Goal: Task Accomplishment & Management: Manage account settings

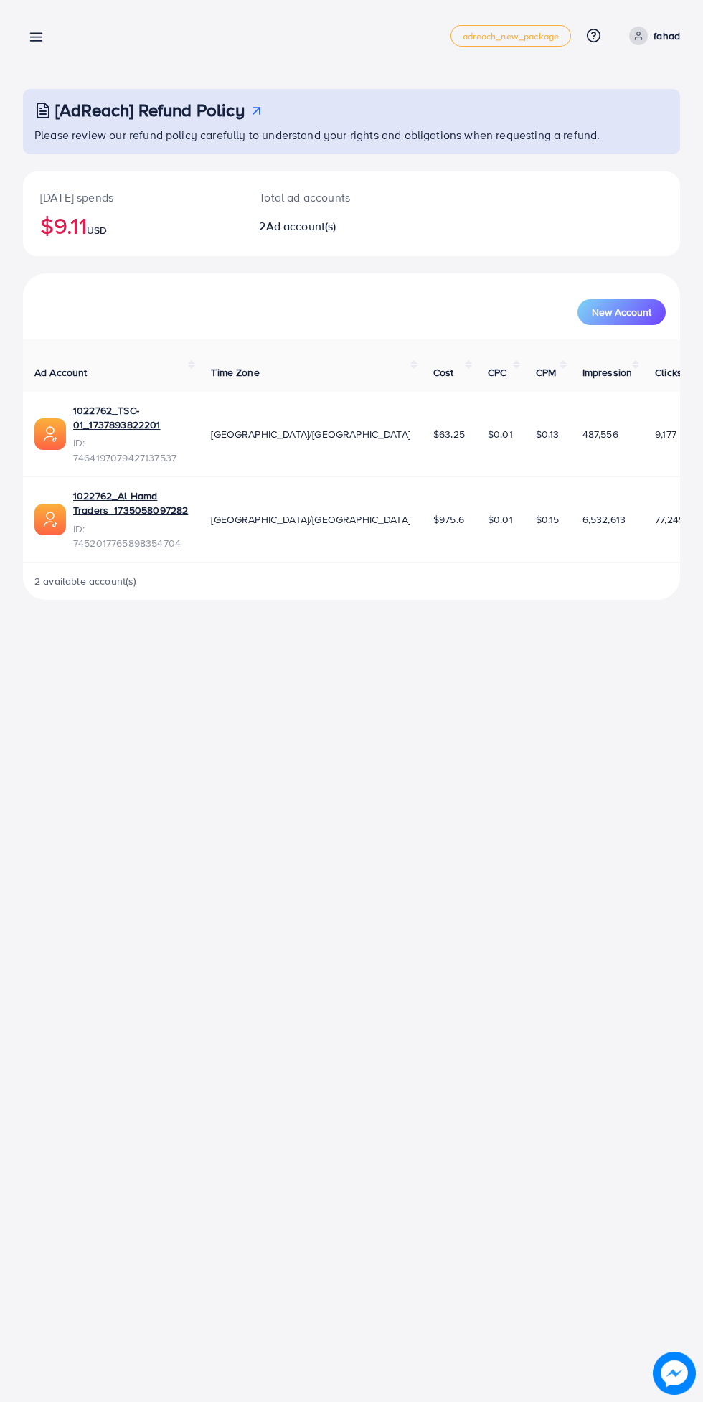
click at [639, 38] on icon at bounding box center [638, 36] width 10 height 10
click at [609, 135] on ul "Profile Log out" at bounding box center [611, 101] width 138 height 77
click at [617, 124] on link "Log out" at bounding box center [611, 118] width 136 height 32
click at [666, 36] on p "fahad" at bounding box center [666, 35] width 27 height 17
click at [618, 133] on link "Log out" at bounding box center [611, 118] width 136 height 32
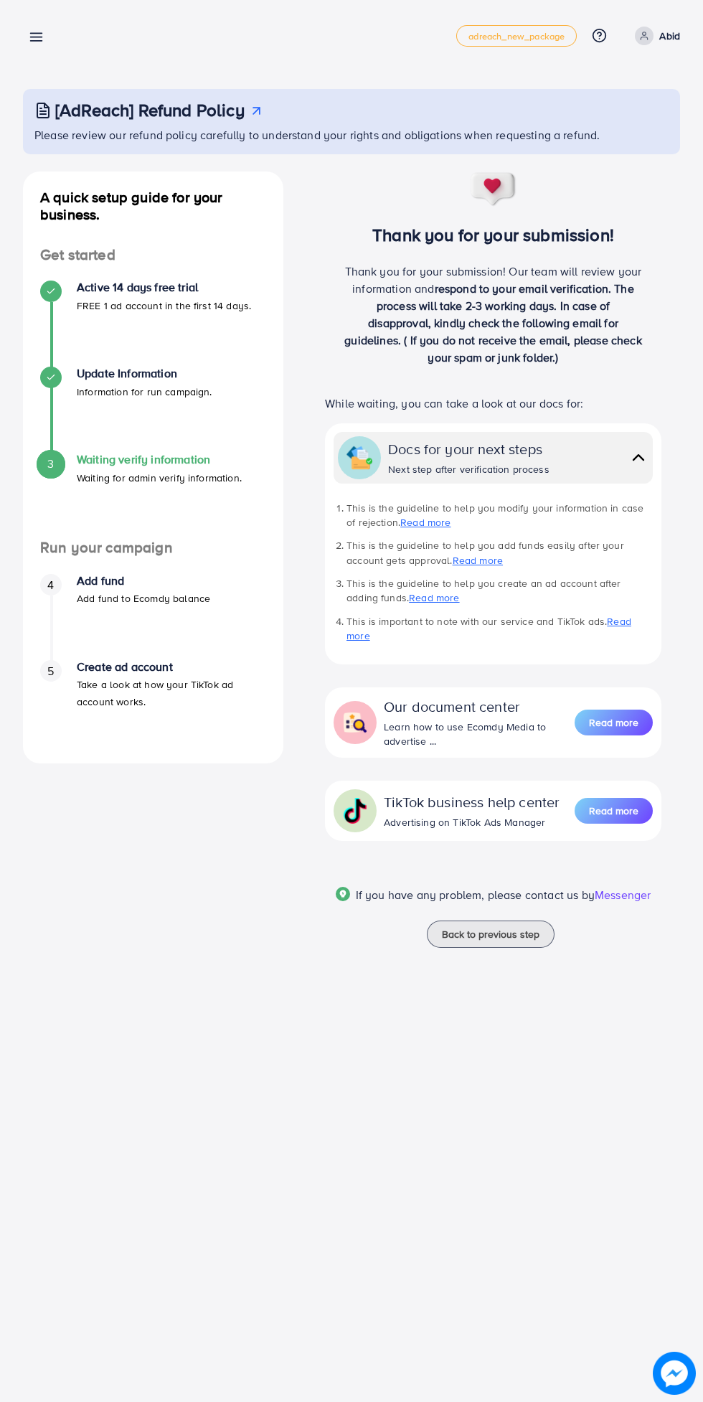
click at [644, 38] on icon at bounding box center [644, 36] width 10 height 10
click at [619, 90] on link "Log out" at bounding box center [611, 86] width 136 height 32
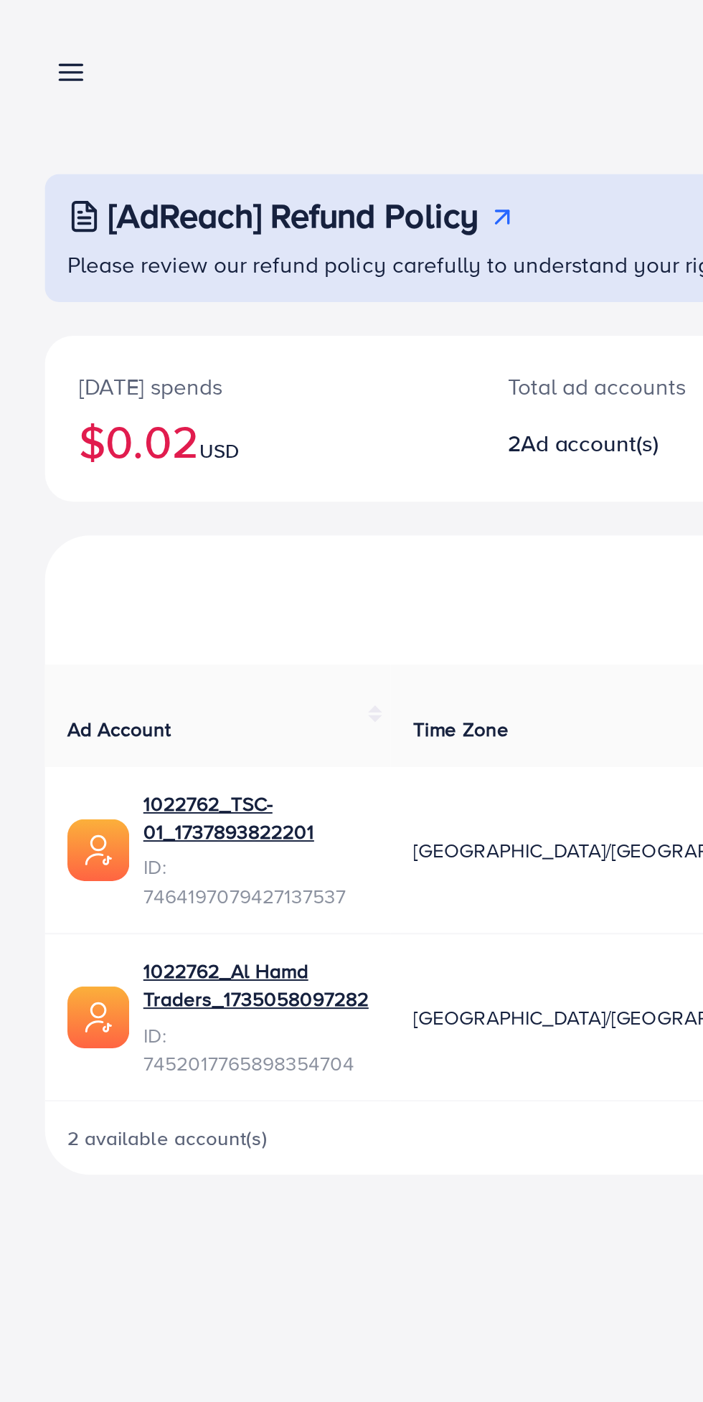
click at [32, 27] on link at bounding box center [33, 36] width 21 height 18
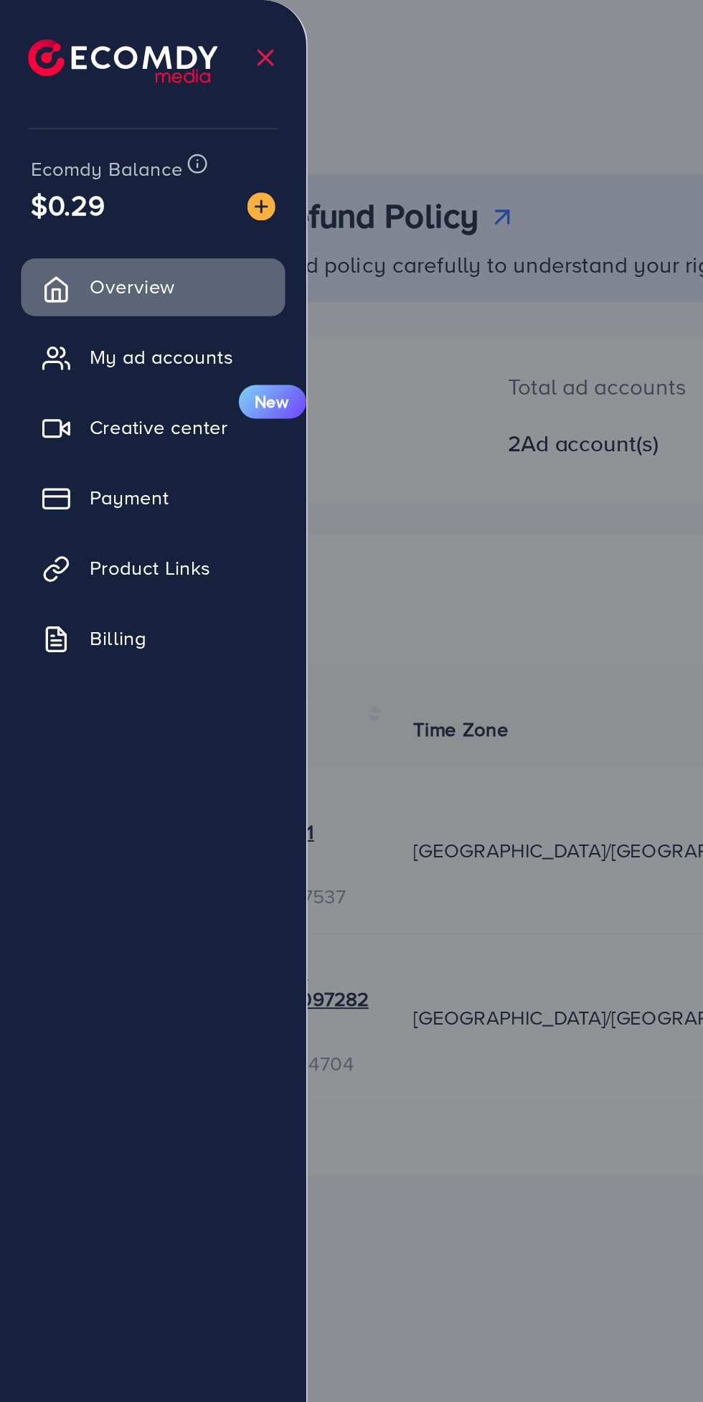
click at [100, 293] on span "Product Links" at bounding box center [77, 290] width 62 height 14
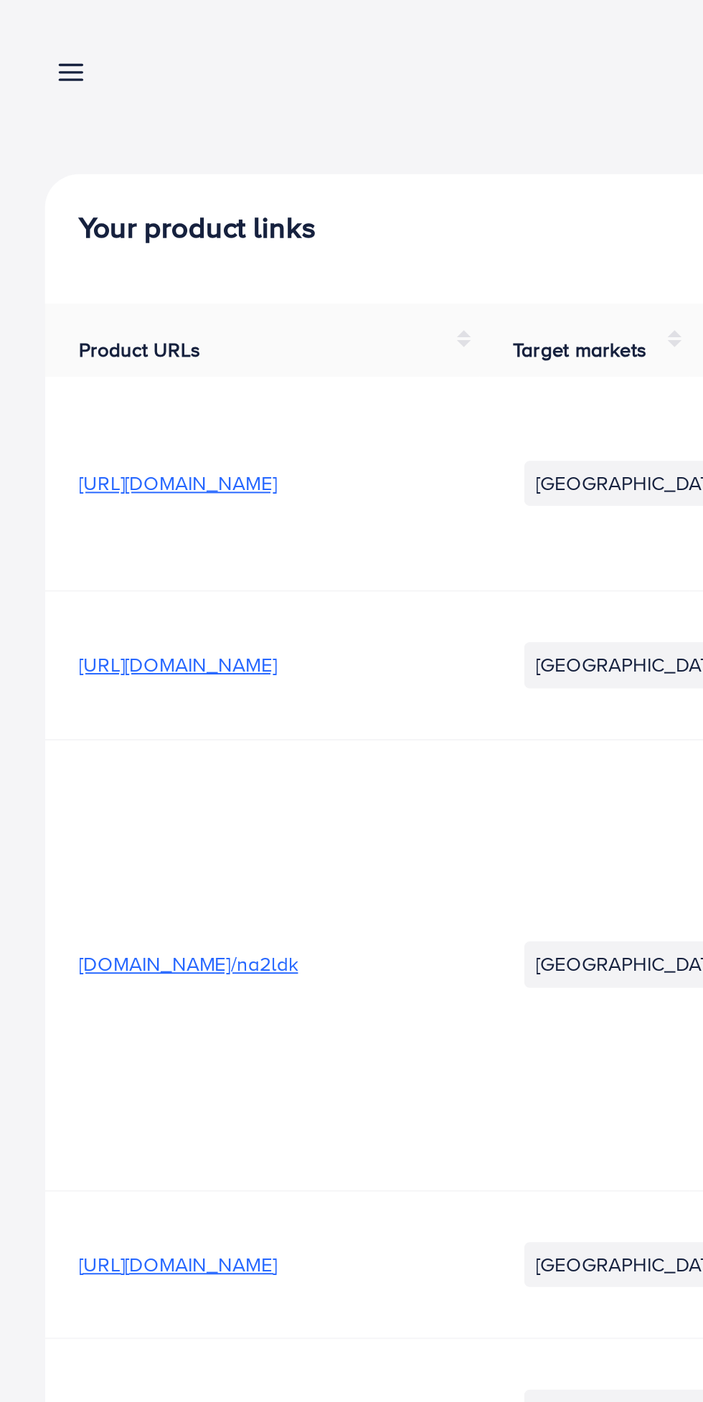
click at [36, 41] on line at bounding box center [36, 41] width 11 height 0
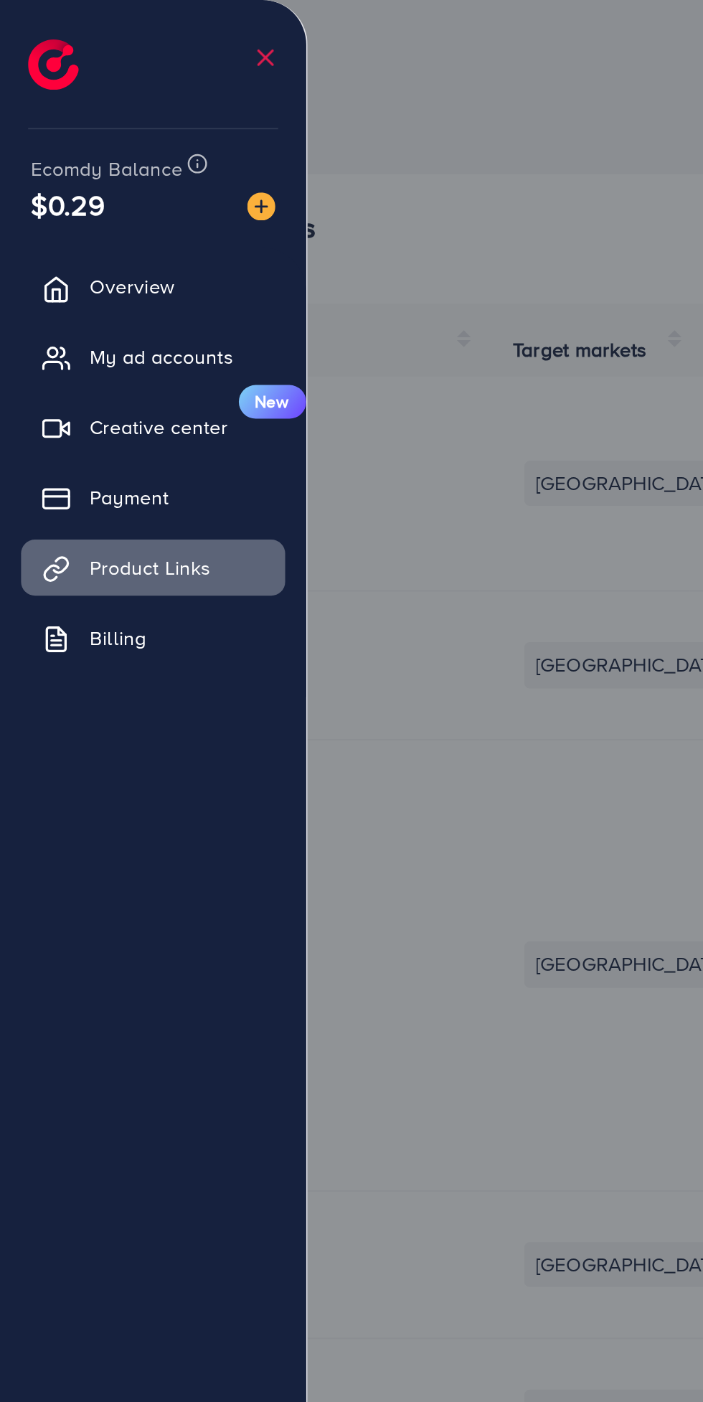
click at [57, 188] on span "My ad accounts" at bounding box center [82, 182] width 73 height 14
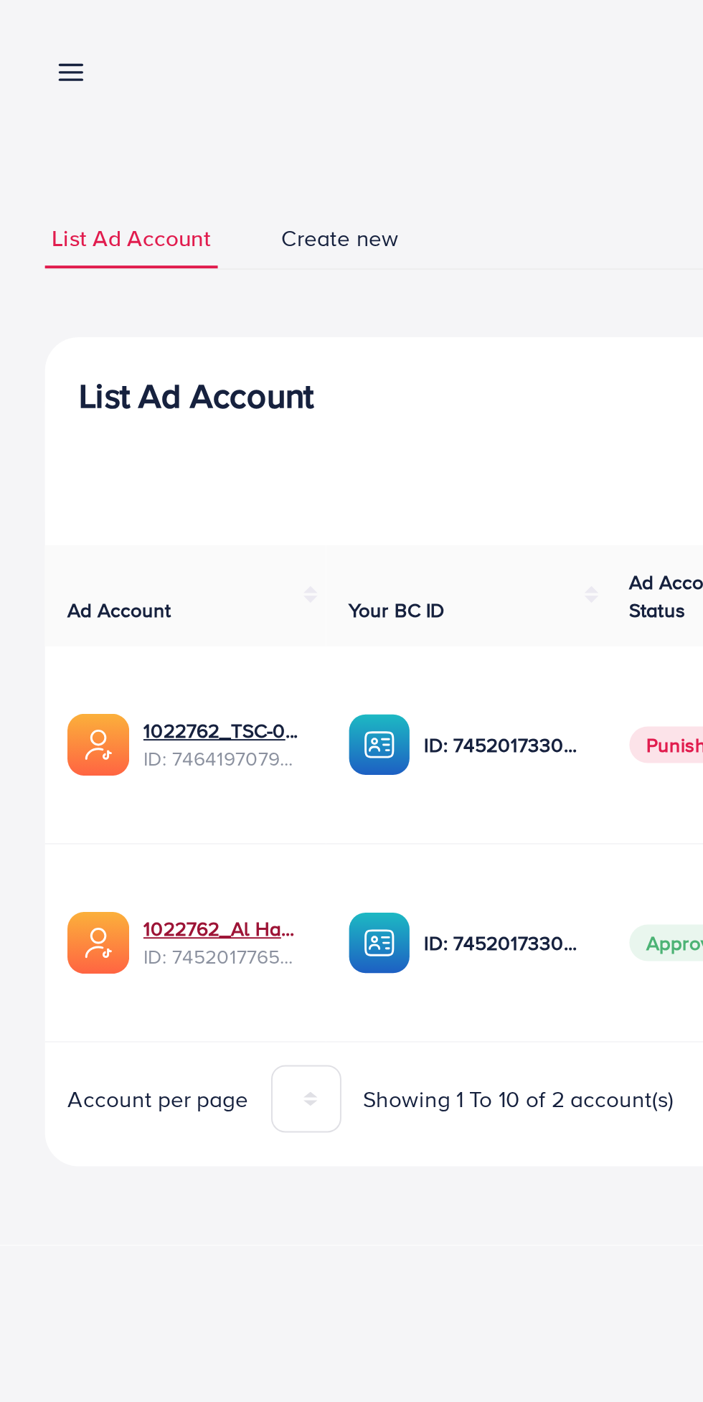
click at [109, 472] on link "1022762_Al Hamd Traders_1735058097282" at bounding box center [114, 474] width 82 height 14
